Goal: Information Seeking & Learning: Learn about a topic

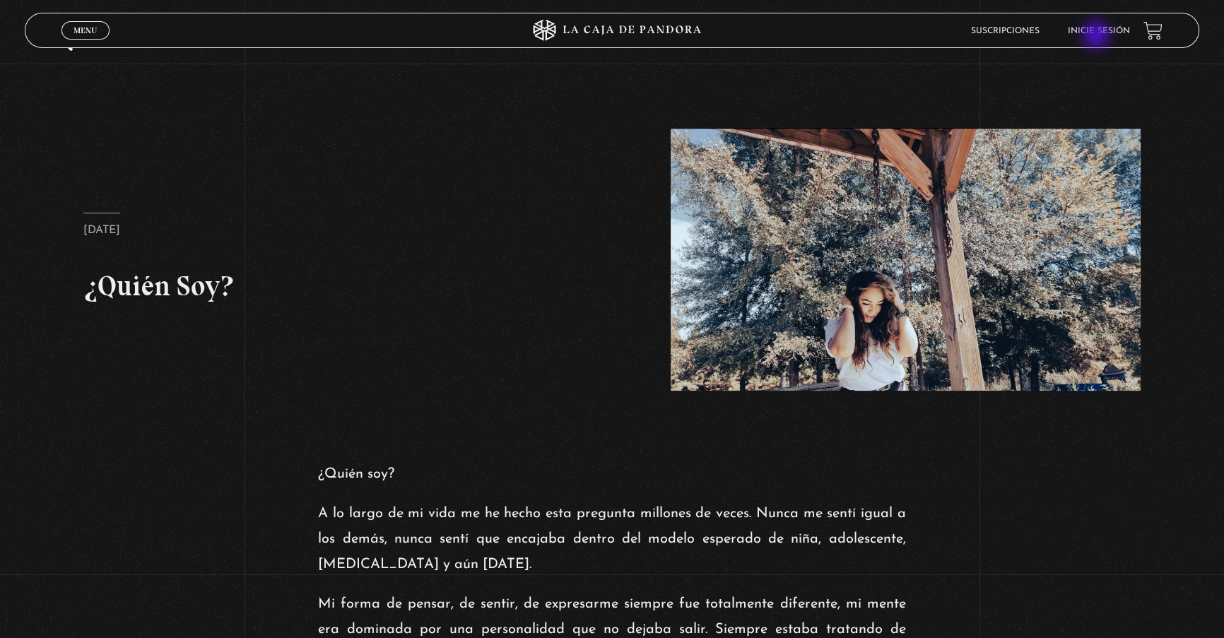
click at [1094, 31] on link "Inicie sesión" at bounding box center [1098, 31] width 62 height 8
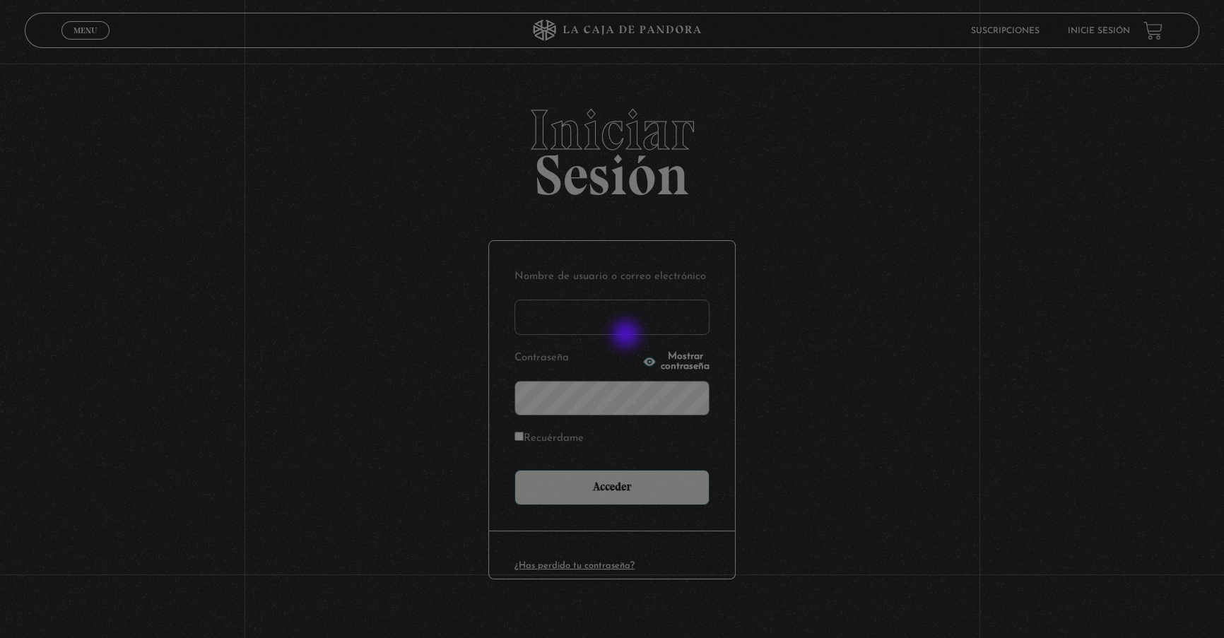
type input "lisbethfelixpaulino"
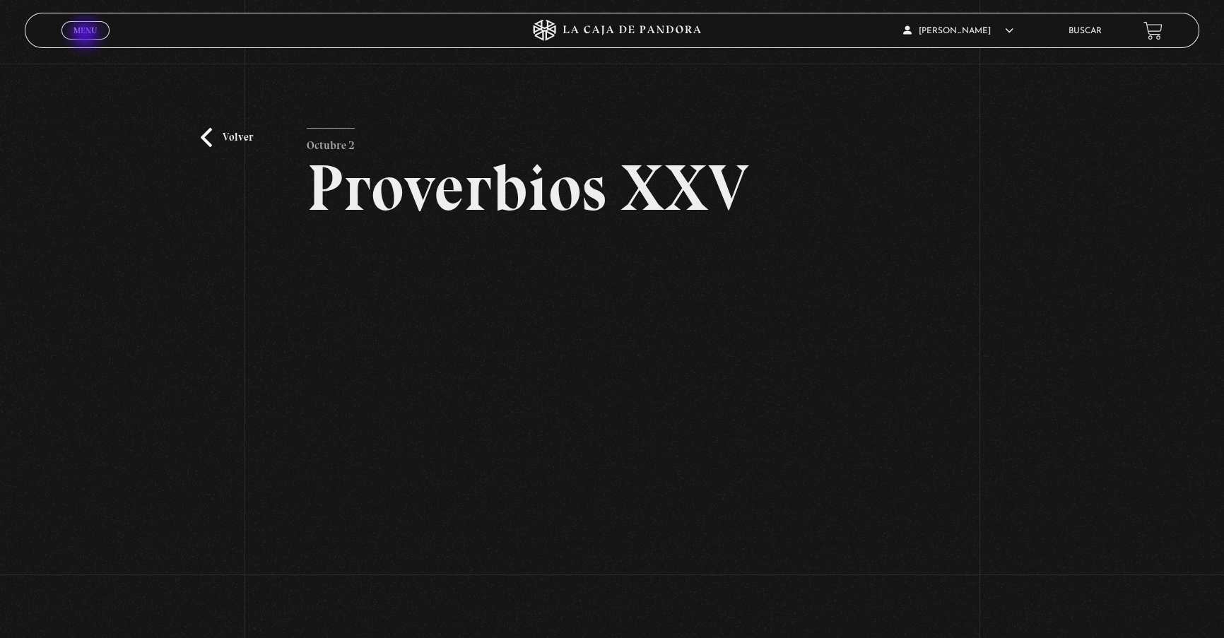
click at [91, 28] on span "Menu" at bounding box center [85, 30] width 23 height 8
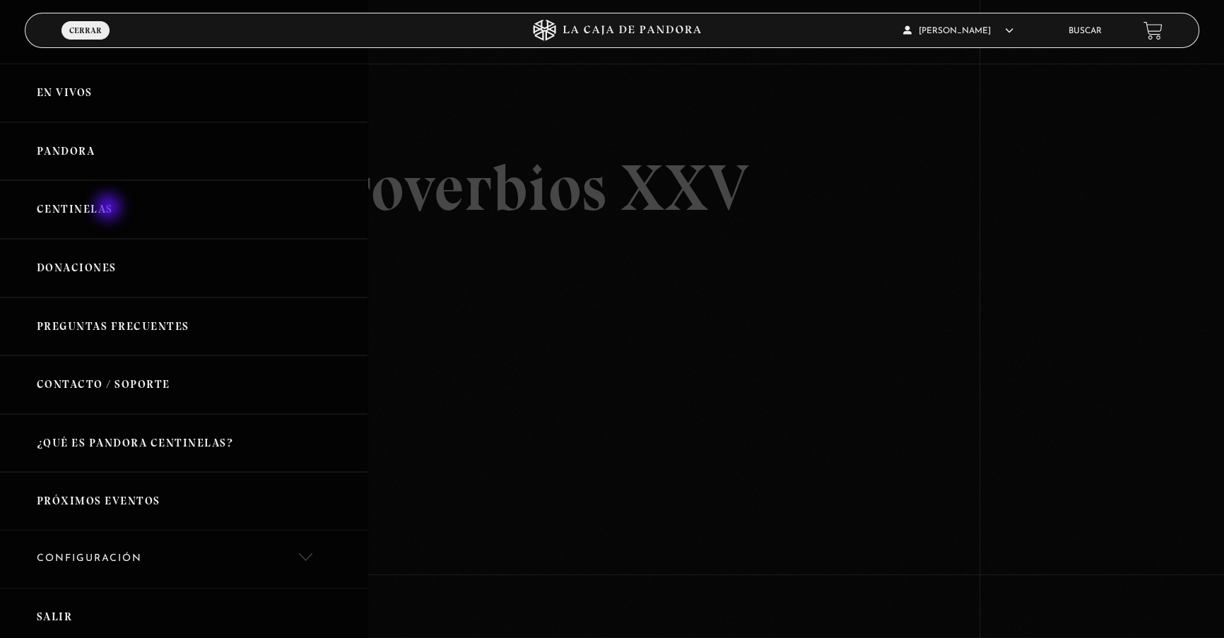
click at [110, 209] on link "Centinelas" at bounding box center [184, 209] width 368 height 59
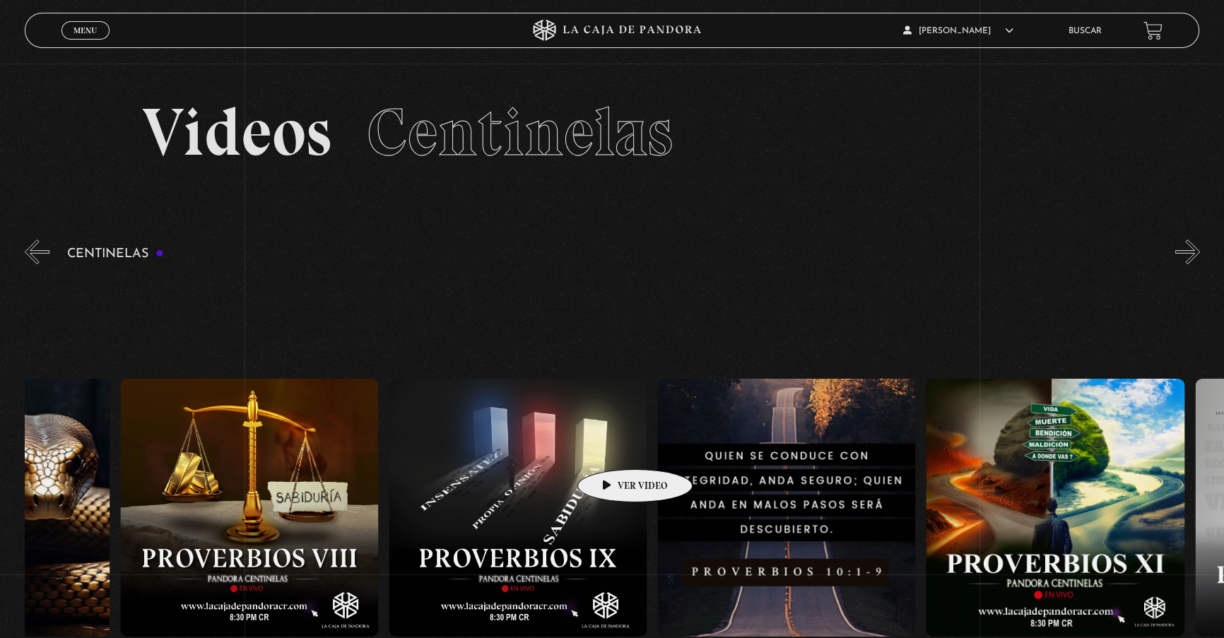
drag, startPoint x: 546, startPoint y: 451, endPoint x: 378, endPoint y: 452, distance: 168.2
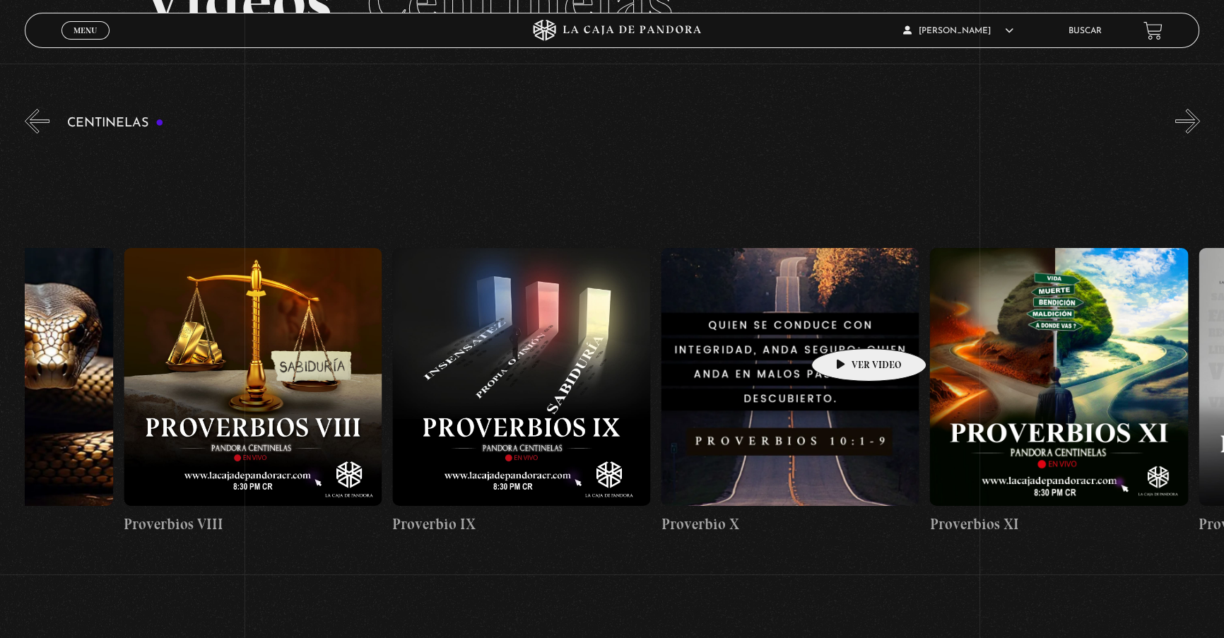
scroll to position [257, 0]
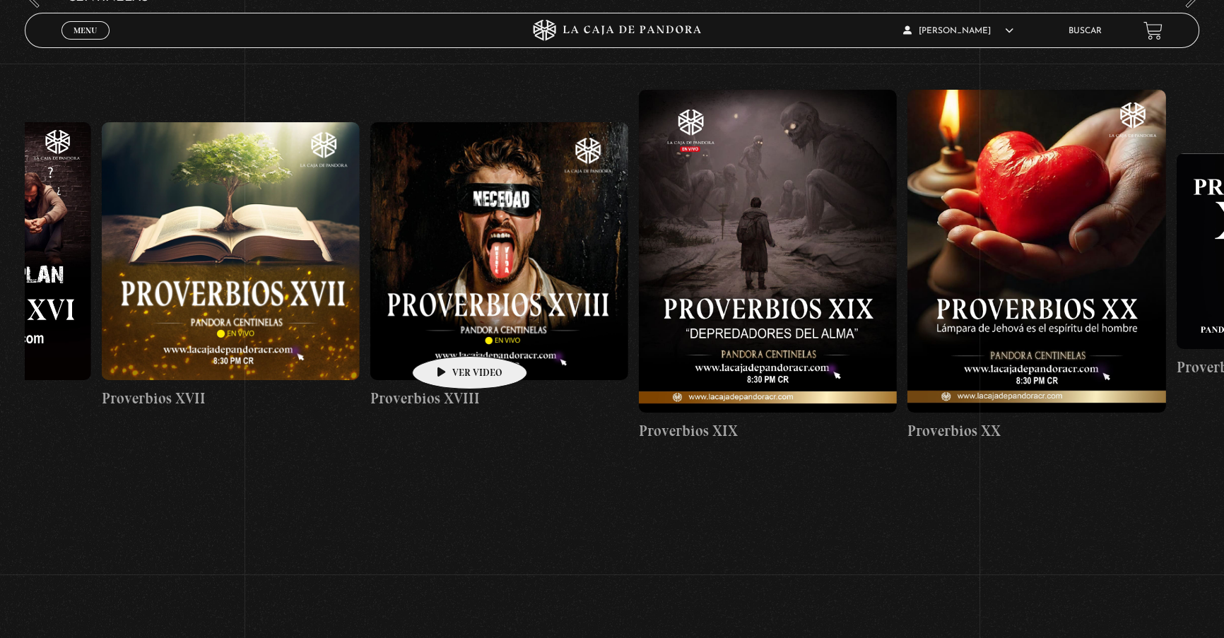
drag, startPoint x: 929, startPoint y: 288, endPoint x: 444, endPoint y: 334, distance: 487.1
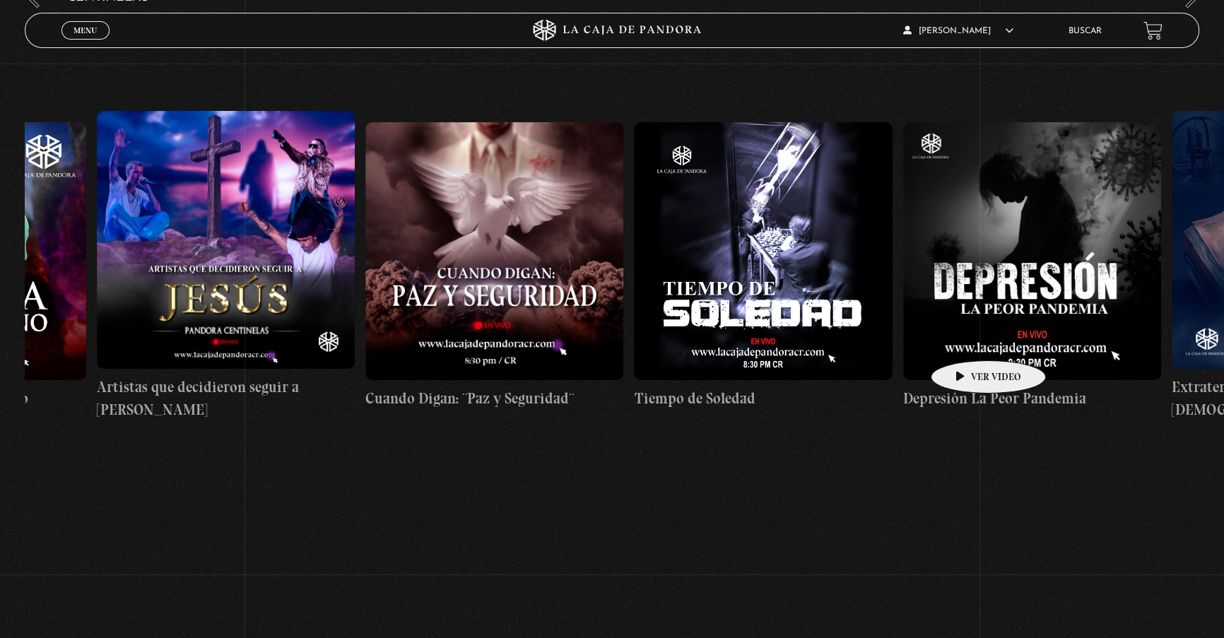
drag, startPoint x: 946, startPoint y: 339, endPoint x: 469, endPoint y: 358, distance: 477.5
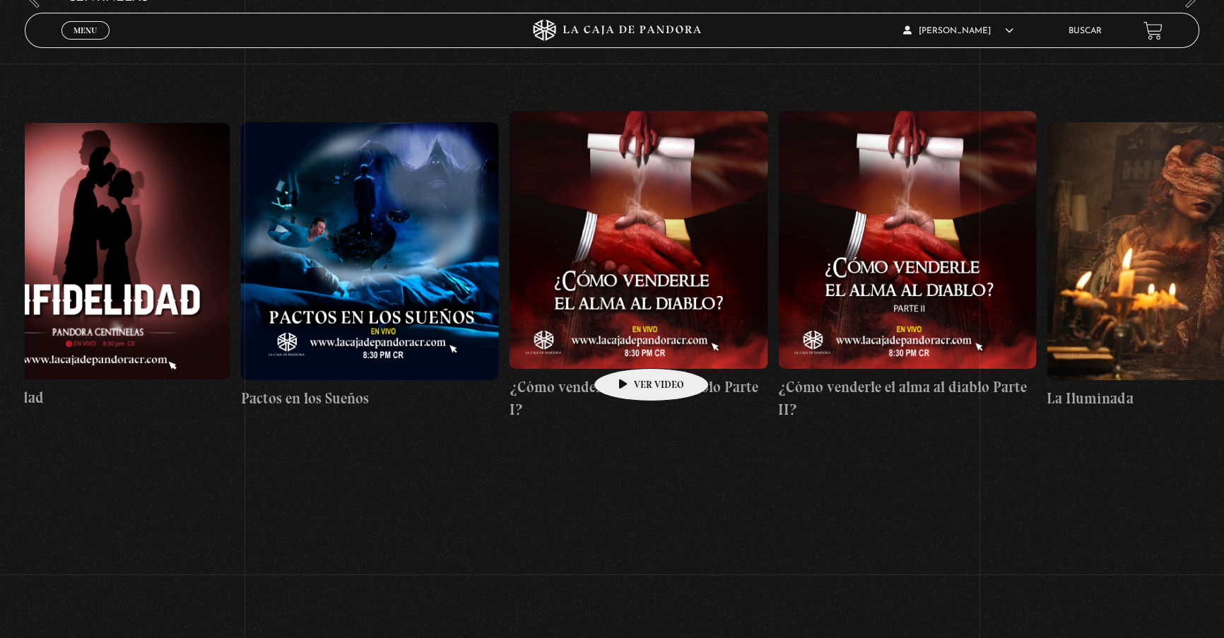
drag, startPoint x: 999, startPoint y: 303, endPoint x: 534, endPoint y: 351, distance: 466.8
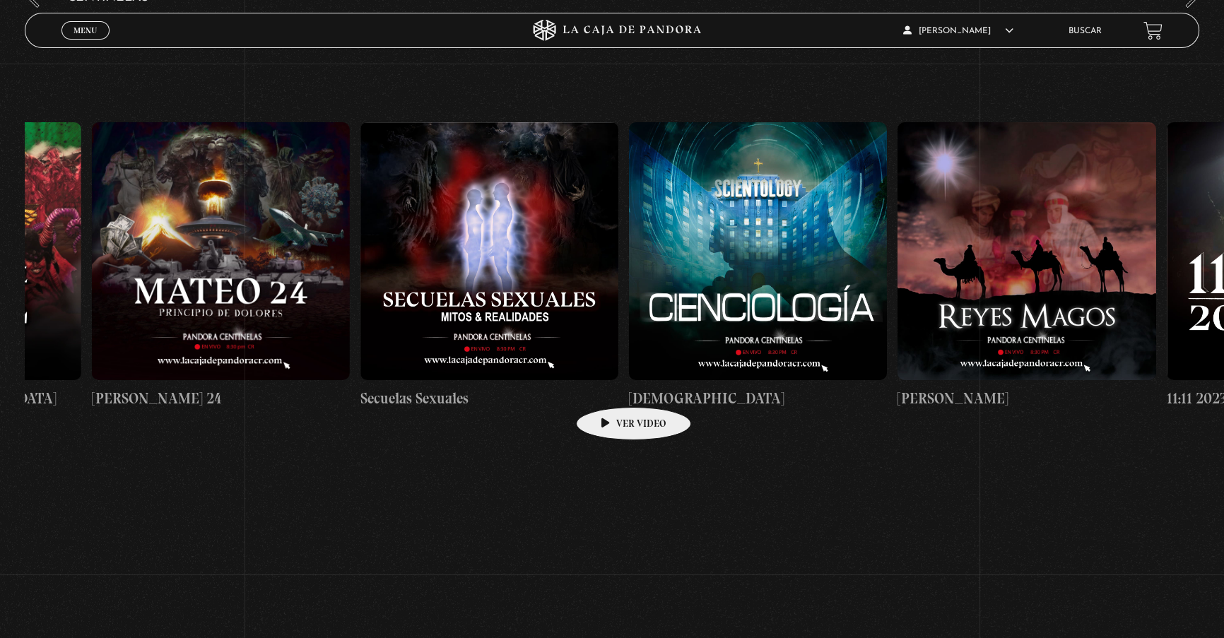
drag, startPoint x: 1006, startPoint y: 311, endPoint x: 611, endPoint y: 386, distance: 401.5
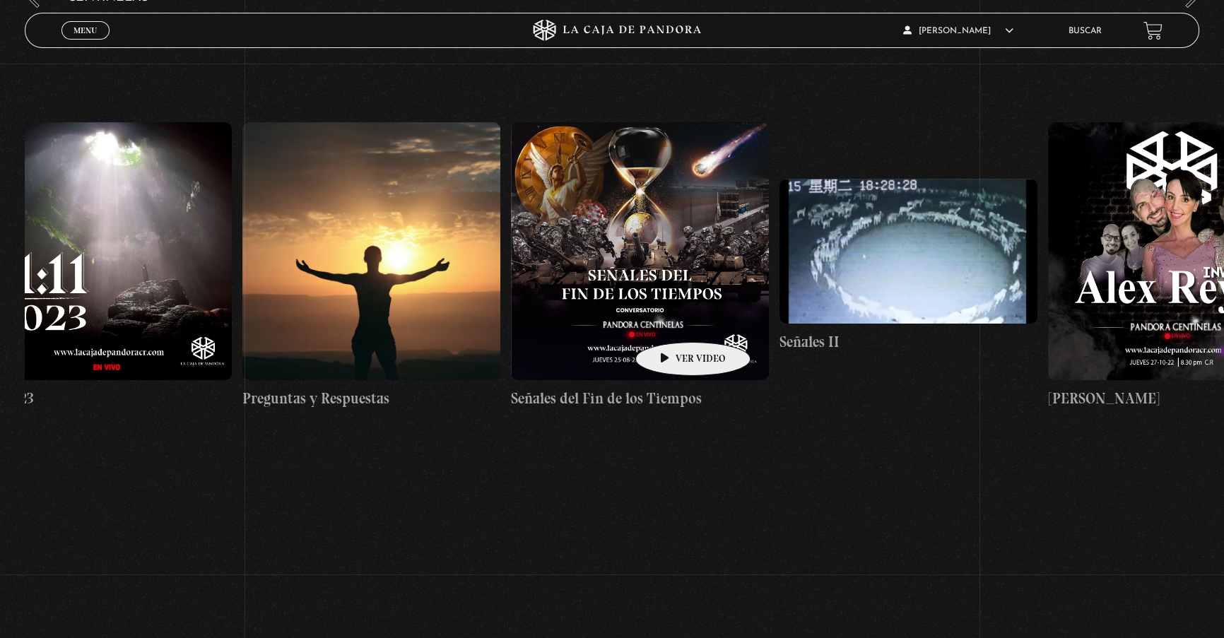
drag, startPoint x: 799, startPoint y: 294, endPoint x: 660, endPoint y: 324, distance: 141.7
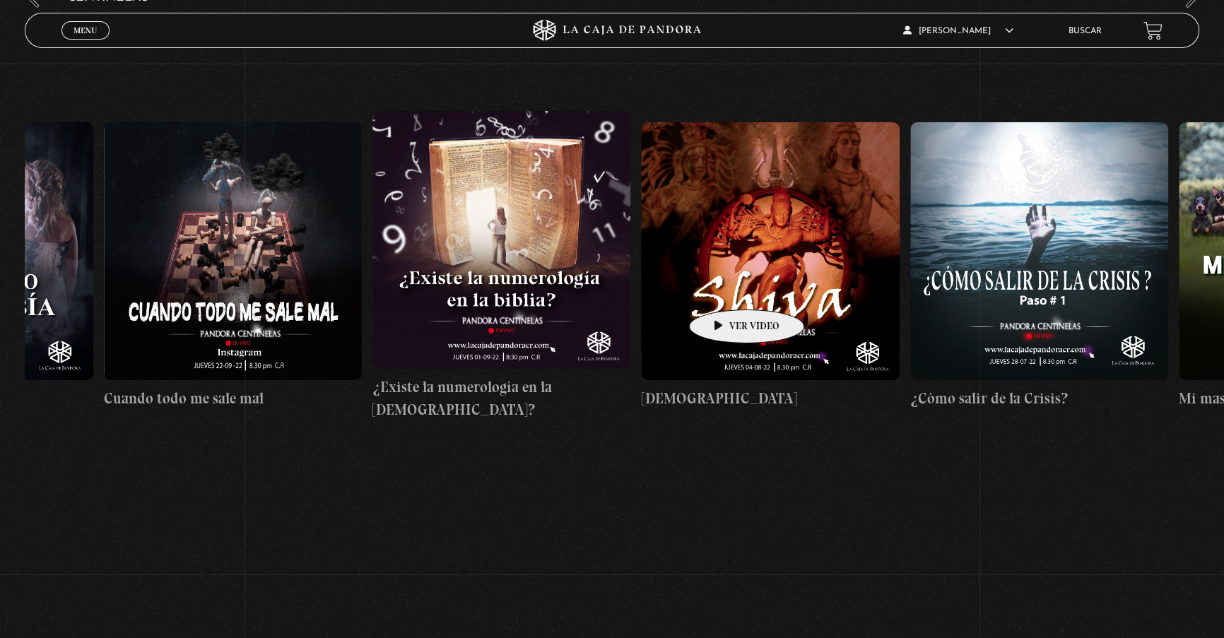
drag, startPoint x: 993, startPoint y: 259, endPoint x: 702, endPoint y: 288, distance: 292.7
click at [701, 290] on div "Como manejar las malas noticias? Centinelas 2025 Por qué Dios no me escucha Rel…" at bounding box center [776, 265] width 31445 height 495
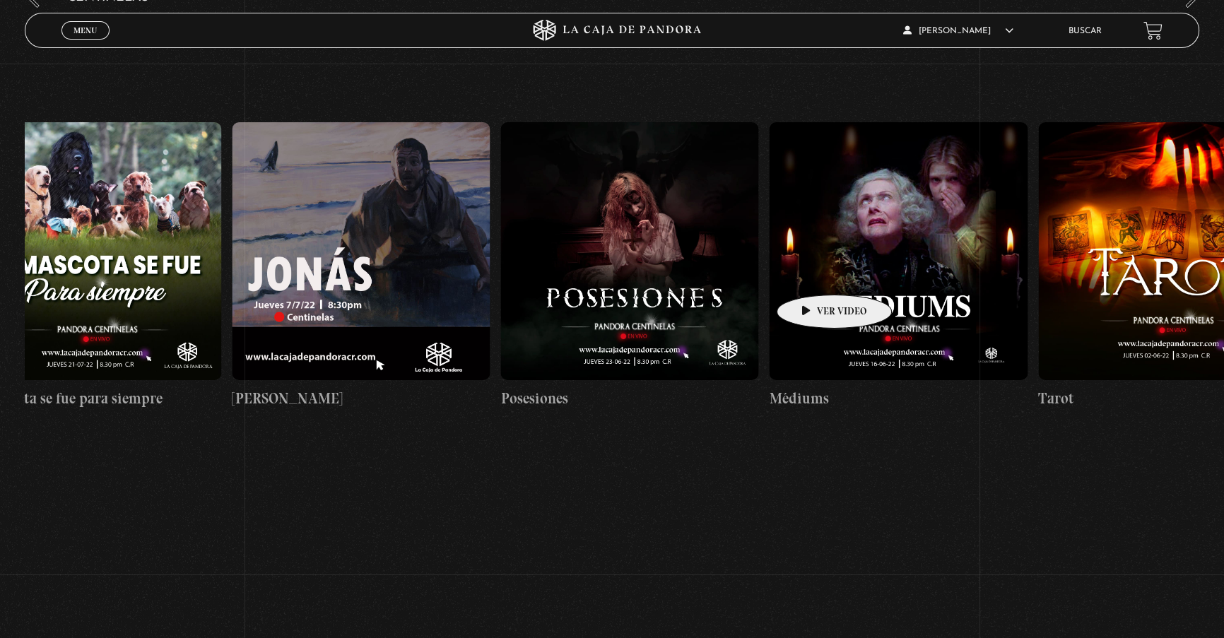
drag, startPoint x: 1050, startPoint y: 256, endPoint x: 809, endPoint y: 274, distance: 241.0
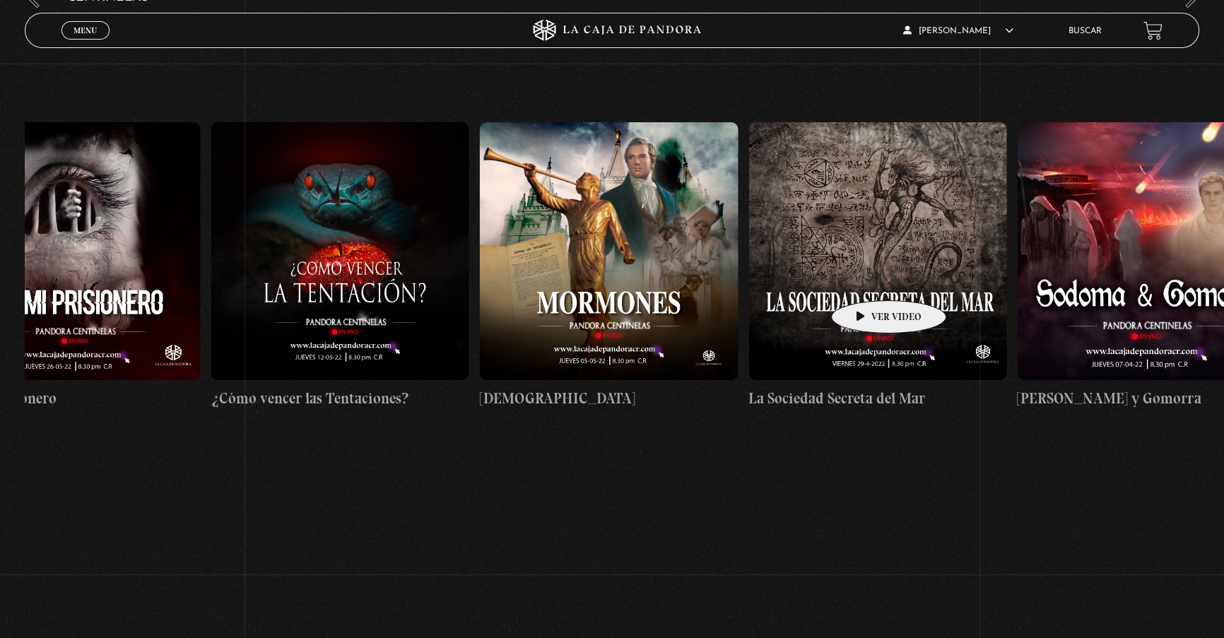
drag, startPoint x: 1159, startPoint y: 254, endPoint x: 866, endPoint y: 279, distance: 293.7
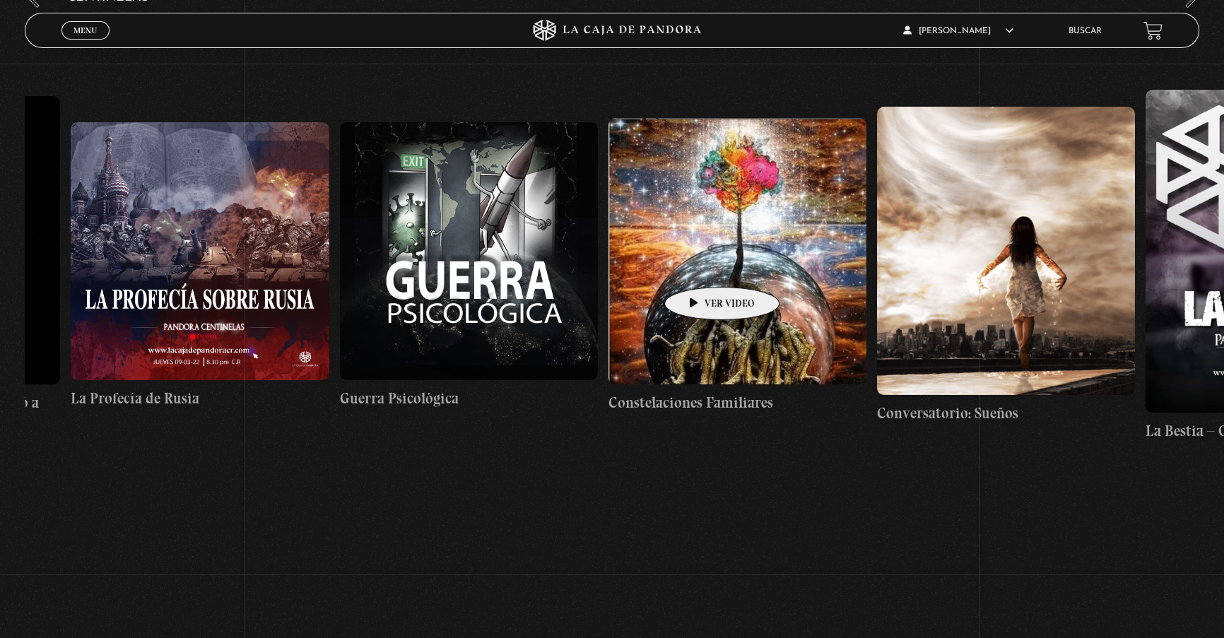
drag, startPoint x: 1017, startPoint y: 237, endPoint x: 692, endPoint y: 266, distance: 326.5
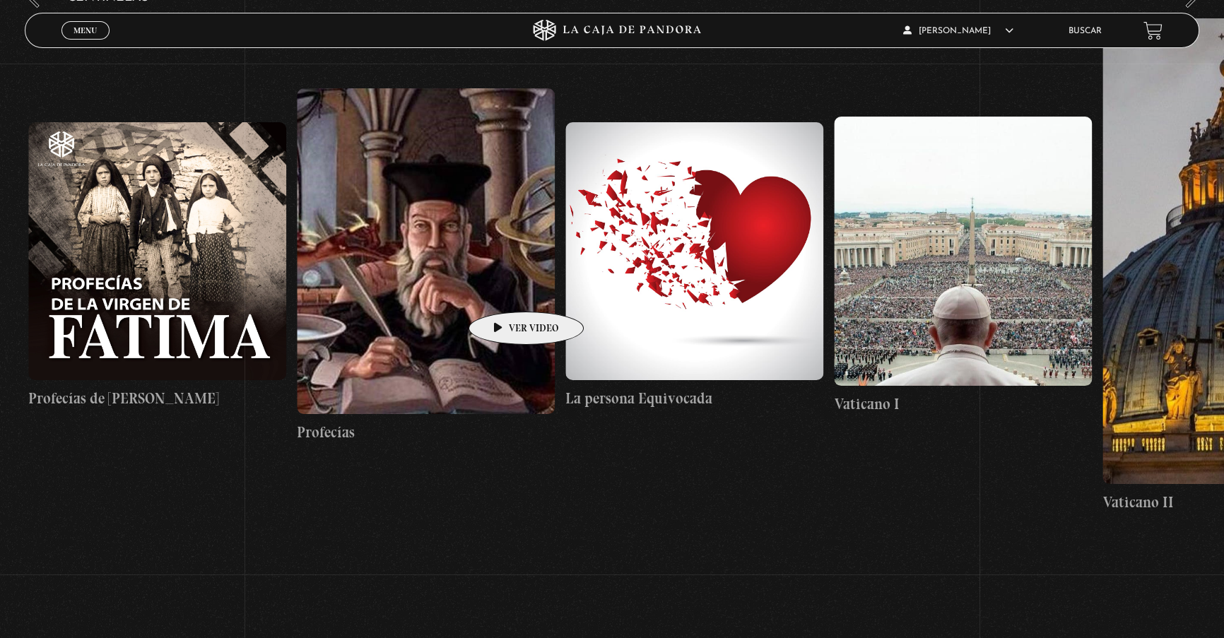
drag, startPoint x: 686, startPoint y: 269, endPoint x: 178, endPoint y: 302, distance: 509.3
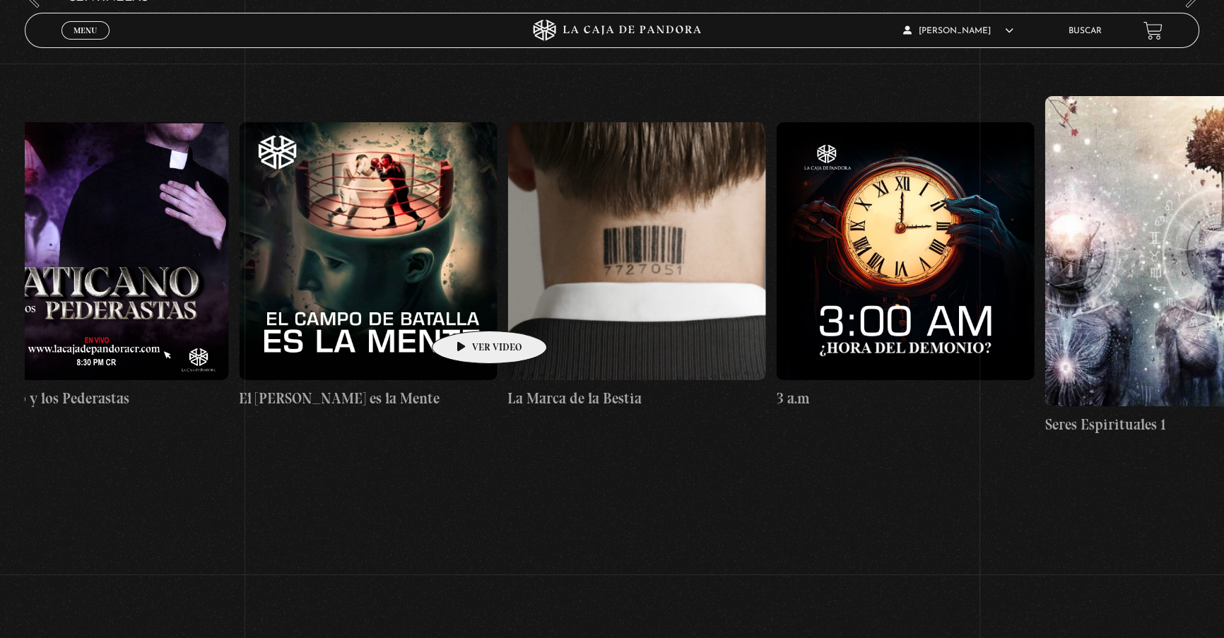
drag, startPoint x: 529, startPoint y: 307, endPoint x: 259, endPoint y: 313, distance: 270.1
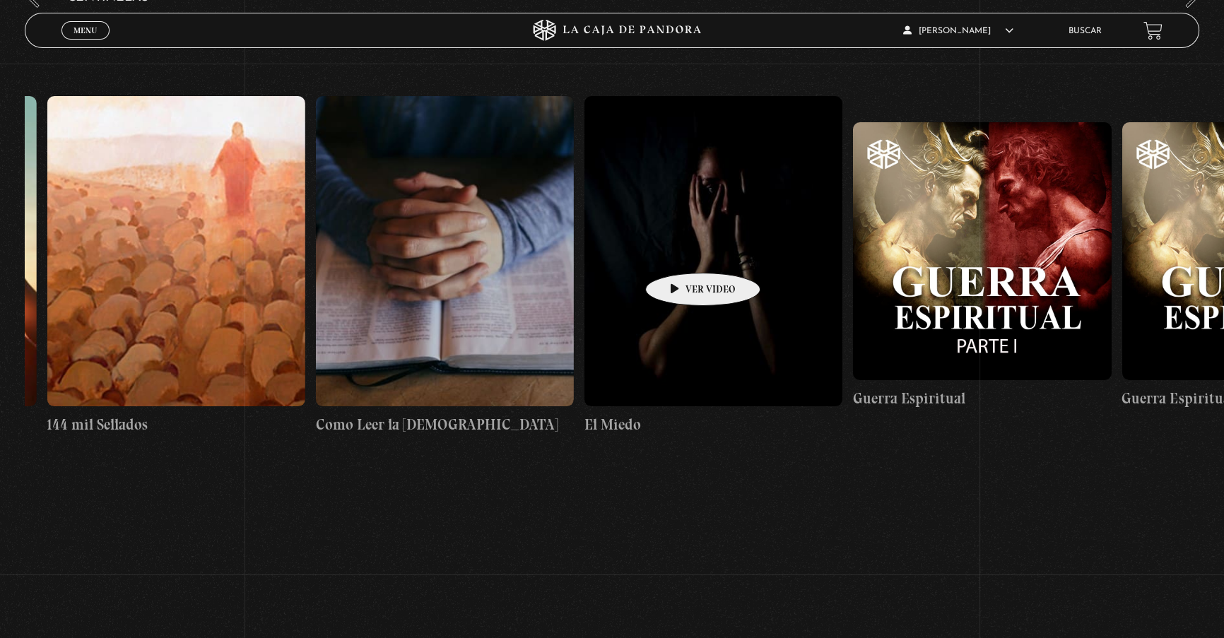
drag, startPoint x: 809, startPoint y: 240, endPoint x: 505, endPoint y: 245, distance: 304.0
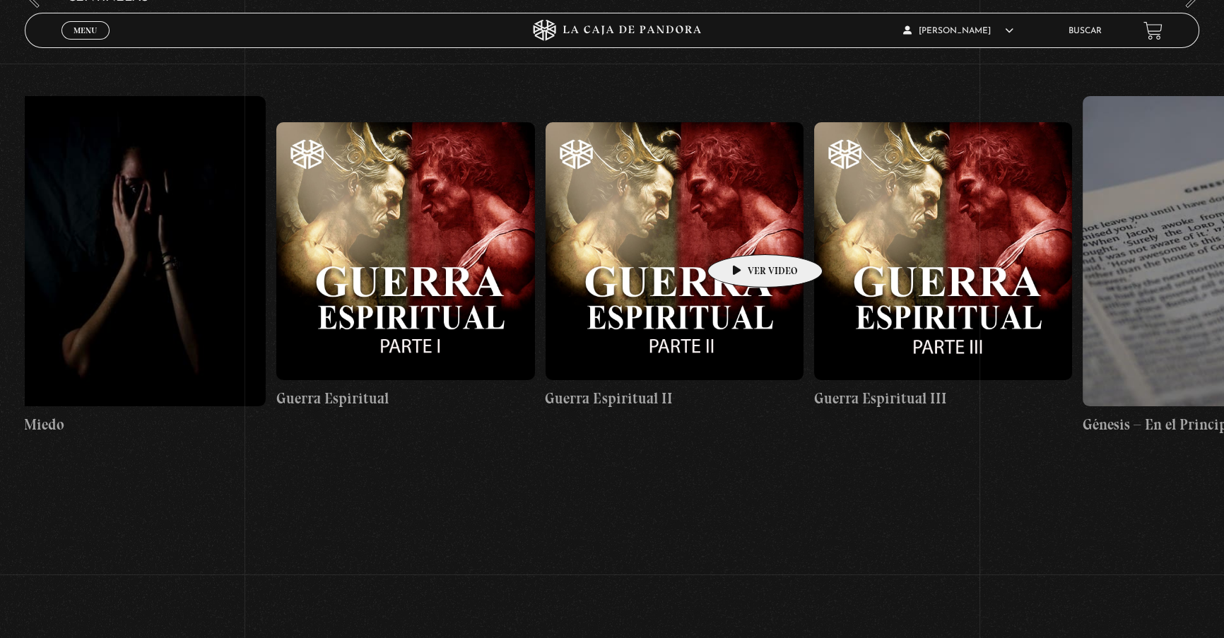
scroll to position [0, 27059]
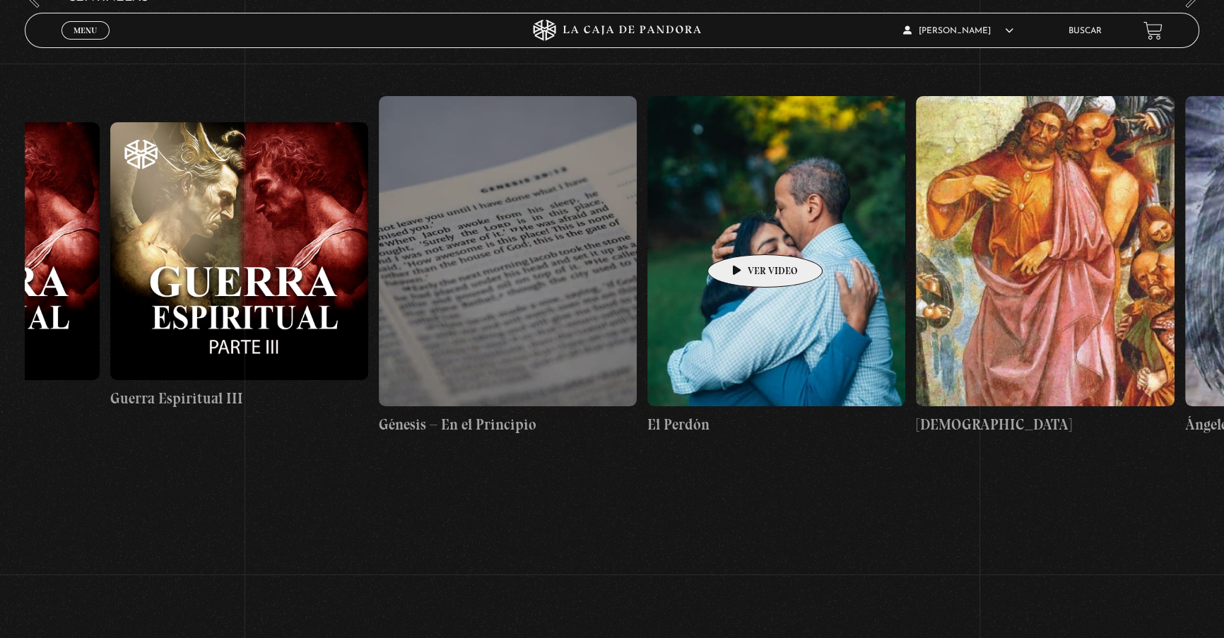
drag, startPoint x: 729, startPoint y: 235, endPoint x: 592, endPoint y: 236, distance: 137.1
click at [1084, 30] on link "Buscar" at bounding box center [1084, 31] width 33 height 8
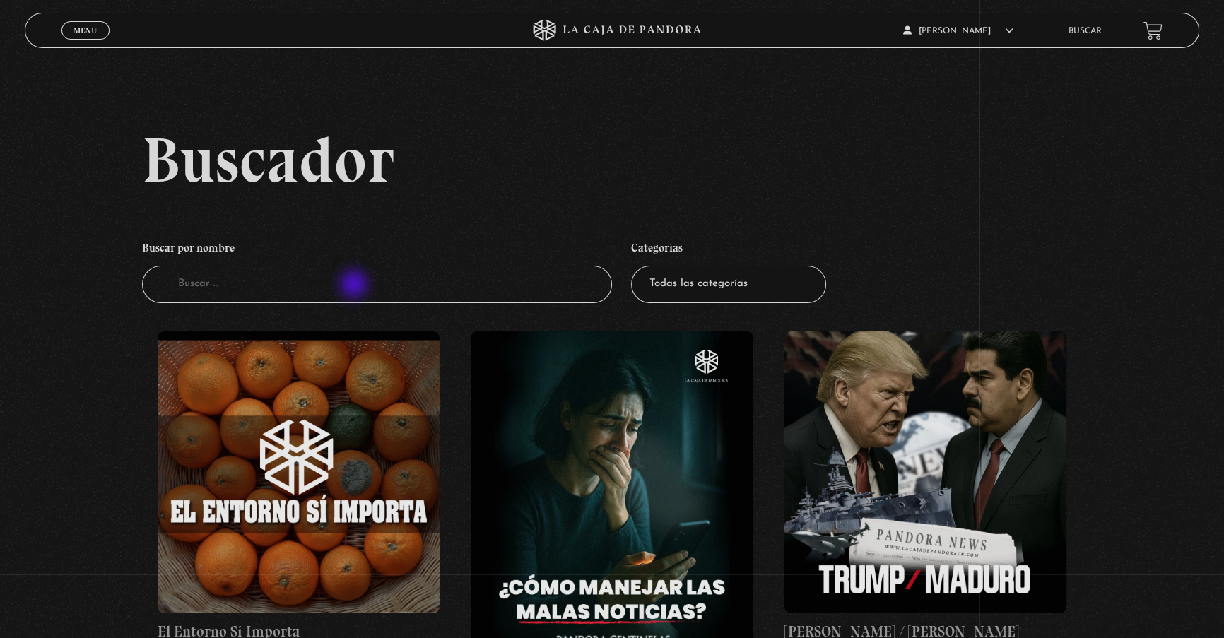
click at [356, 288] on input "Buscador" at bounding box center [377, 284] width 470 height 37
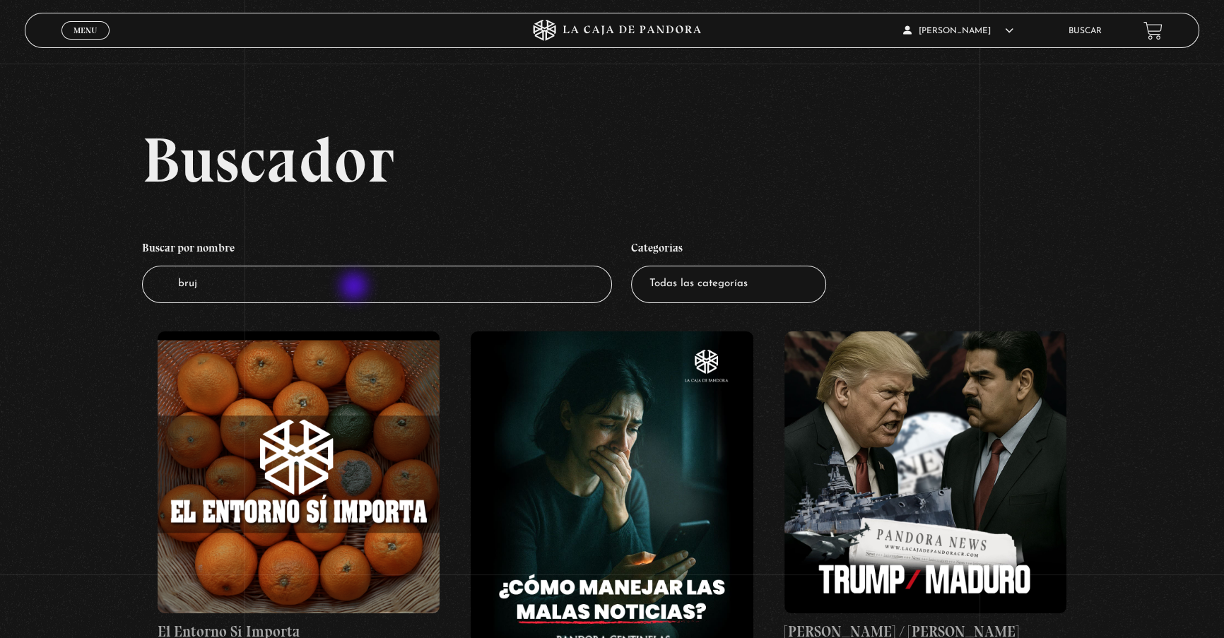
type input "bruje"
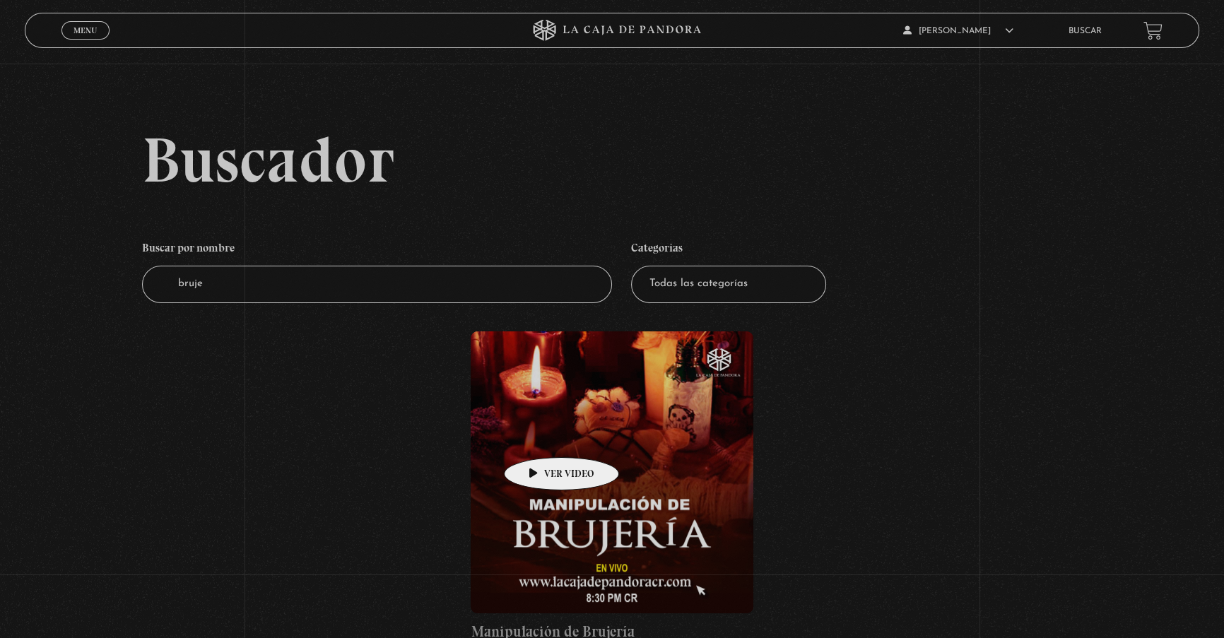
click at [541, 437] on figure at bounding box center [612, 473] width 282 height 282
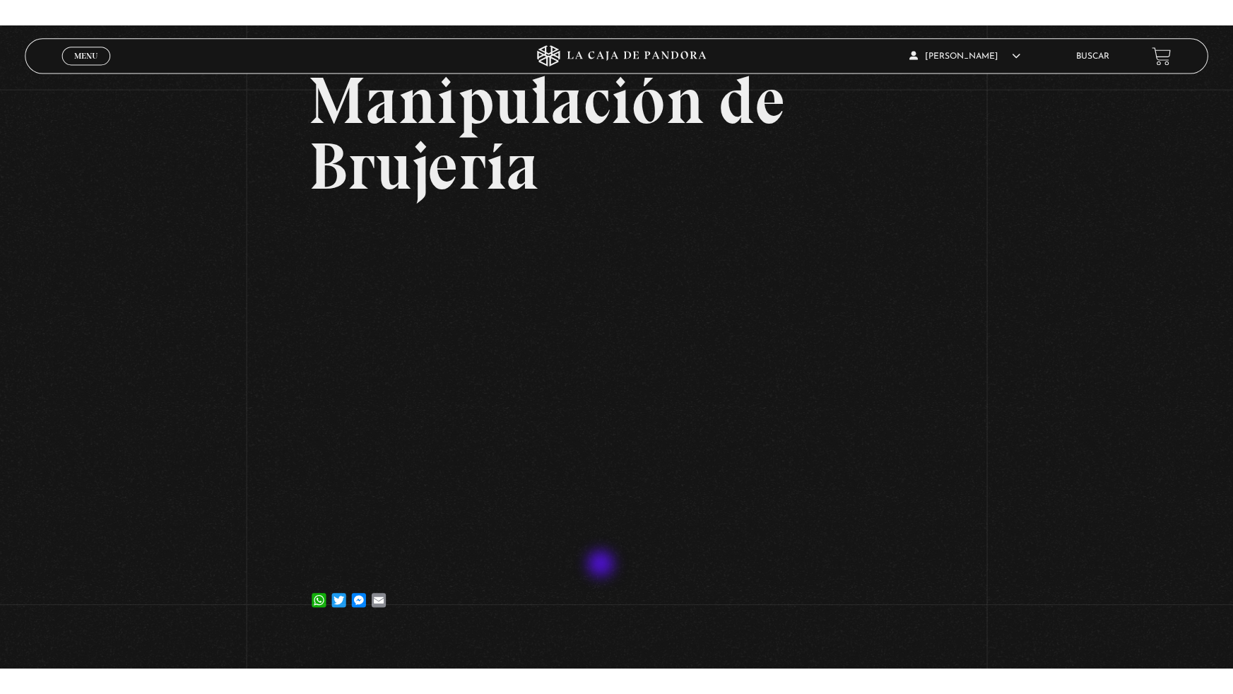
scroll to position [128, 0]
